Goal: Information Seeking & Learning: Understand process/instructions

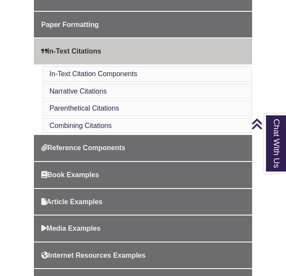
scroll to position [300, 0]
click at [120, 70] on link "In-Text Citation Components" at bounding box center [94, 73] width 88 height 7
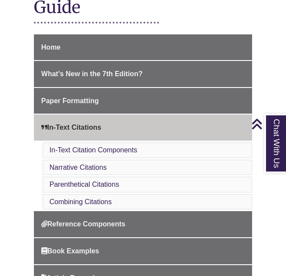
scroll to position [222, 0]
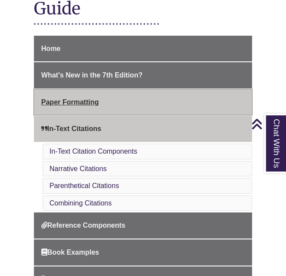
click at [99, 104] on link "Paper Formatting" at bounding box center [143, 102] width 218 height 26
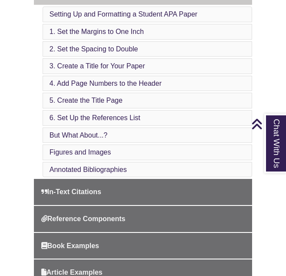
scroll to position [279, 0]
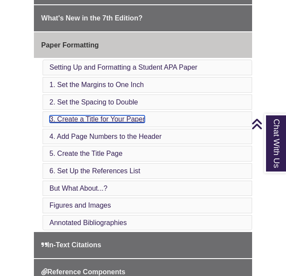
click at [83, 115] on link "3. Create a Title for Your Paper" at bounding box center [98, 118] width 96 height 7
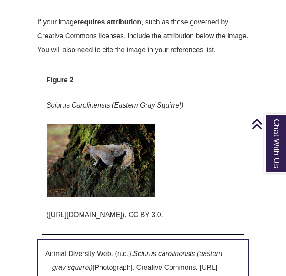
scroll to position [4254, 0]
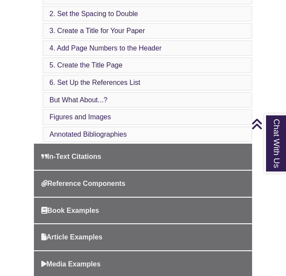
scroll to position [372, 0]
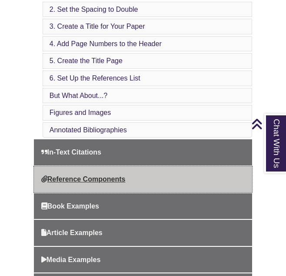
click at [92, 174] on link "Reference Components" at bounding box center [143, 179] width 218 height 26
